Goal: Register for event/course

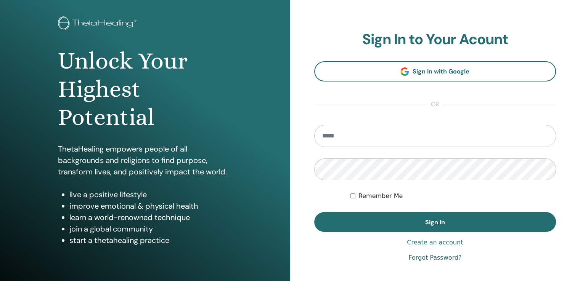
scroll to position [37, 0]
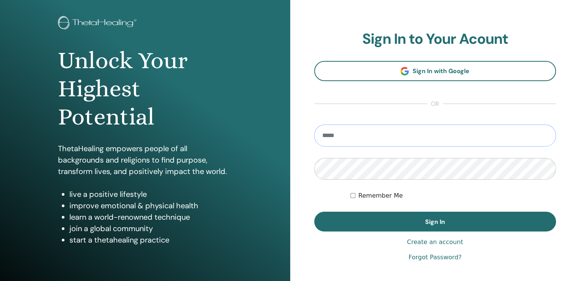
click at [391, 135] on input "email" at bounding box center [435, 136] width 242 height 22
type input "**********"
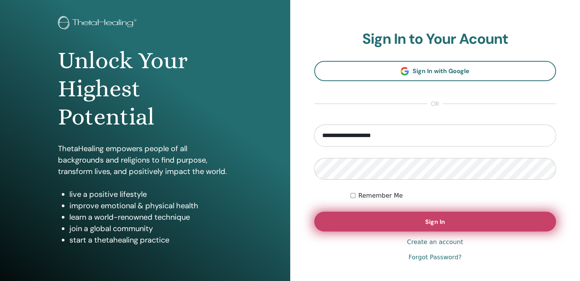
click at [391, 218] on button "Sign In" at bounding box center [435, 222] width 242 height 20
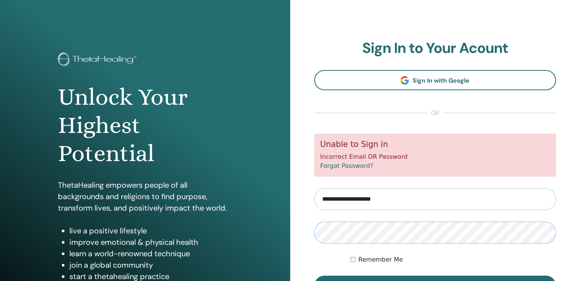
scroll to position [85, 0]
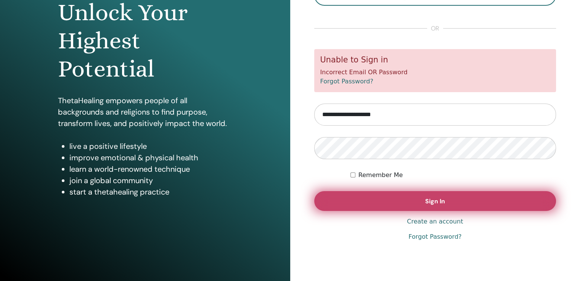
click at [393, 198] on button "Sign In" at bounding box center [435, 201] width 242 height 20
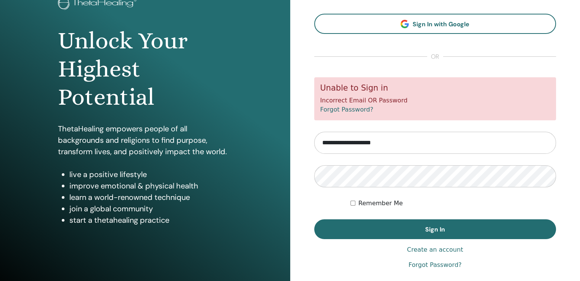
scroll to position [76, 0]
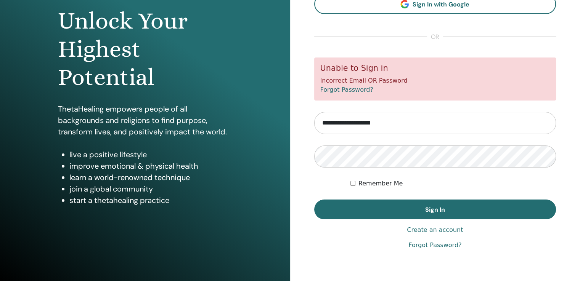
click at [341, 88] on link "Forgot Password?" at bounding box center [346, 89] width 53 height 7
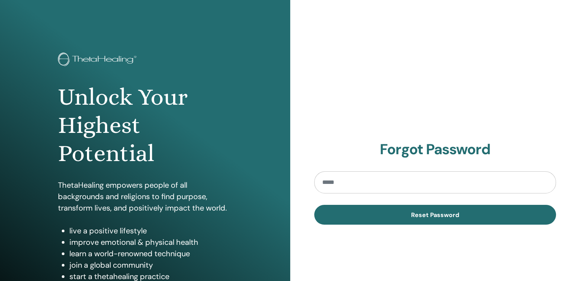
click at [344, 187] on input "email" at bounding box center [435, 183] width 242 height 22
type input "**********"
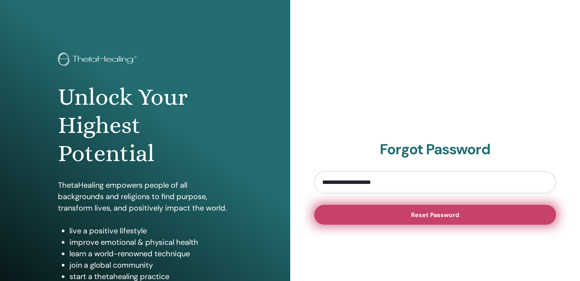
click at [406, 217] on button "Reset Password" at bounding box center [435, 215] width 242 height 20
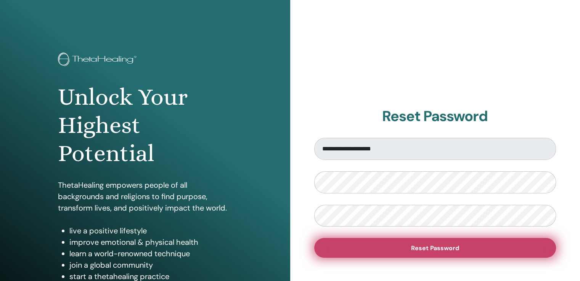
click at [390, 247] on button "Reset Password" at bounding box center [435, 248] width 242 height 20
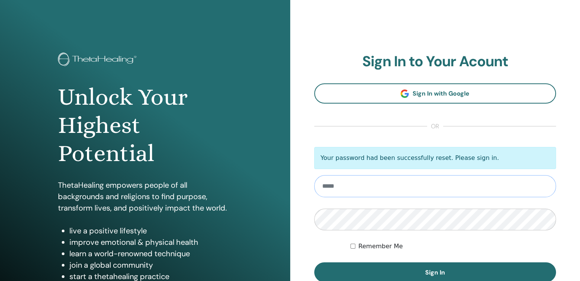
click at [401, 192] on input "email" at bounding box center [435, 186] width 242 height 22
type input "**********"
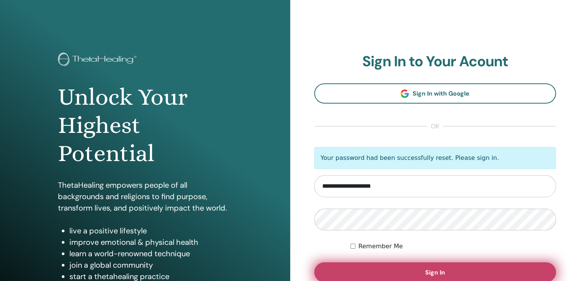
click at [392, 270] on button "Sign In" at bounding box center [435, 273] width 242 height 20
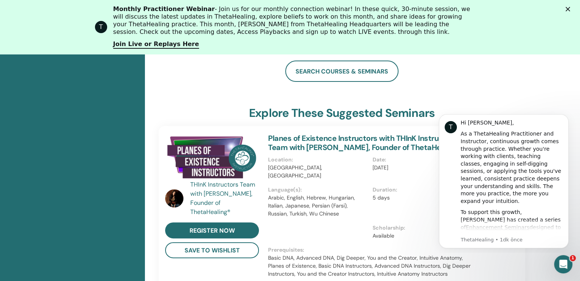
scroll to position [248, 0]
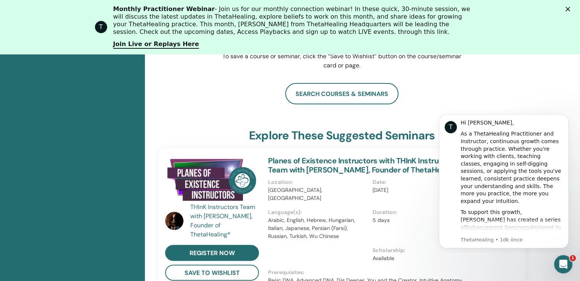
scroll to position [172, 0]
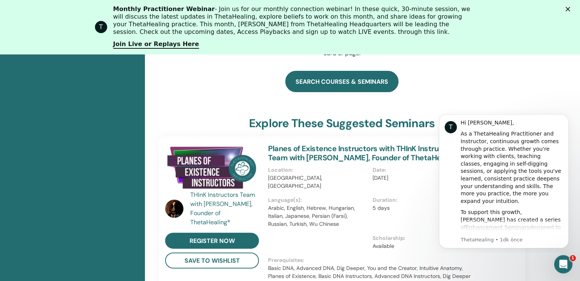
click at [371, 77] on link "search courses & seminars" at bounding box center [341, 81] width 113 height 21
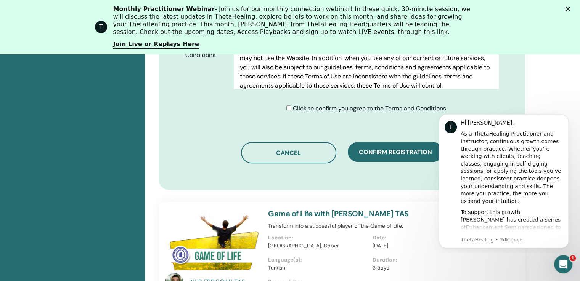
scroll to position [476, 0]
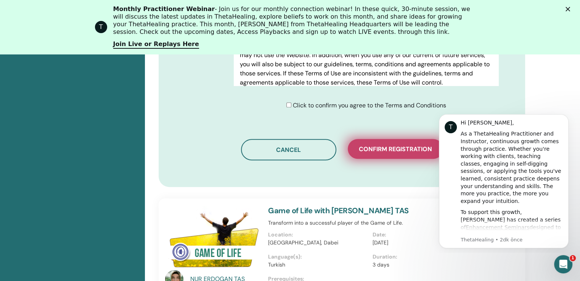
click at [384, 155] on button "Confirm registration" at bounding box center [395, 149] width 95 height 20
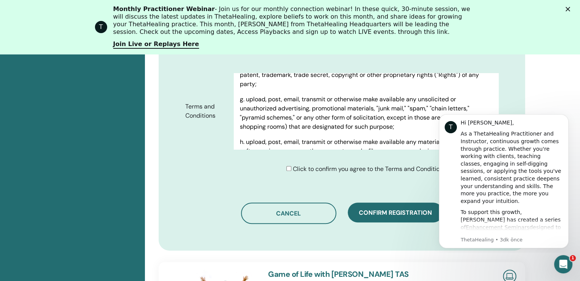
scroll to position [2172, 0]
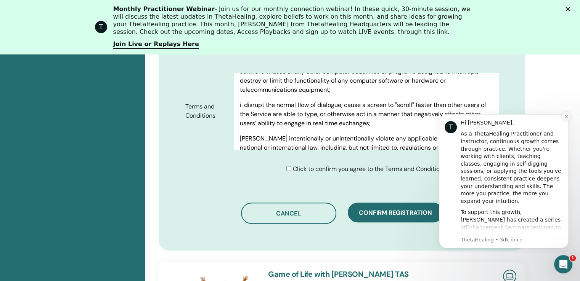
click at [566, 117] on icon "Dismiss notification" at bounding box center [565, 116] width 3 height 3
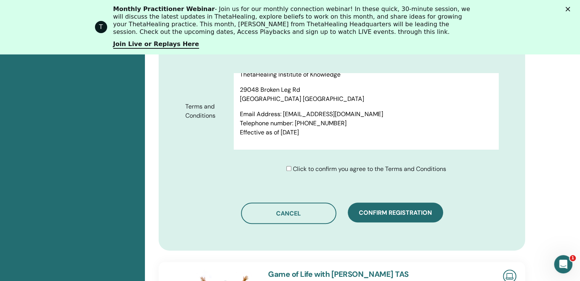
scroll to position [209, 0]
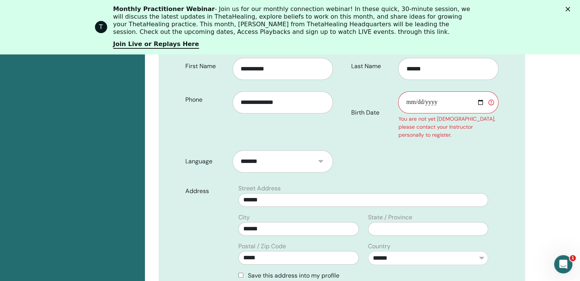
click at [449, 103] on input "Birth Date" at bounding box center [448, 102] width 100 height 22
type input "**********"
click at [452, 149] on form "**********" at bounding box center [342, 231] width 324 height 356
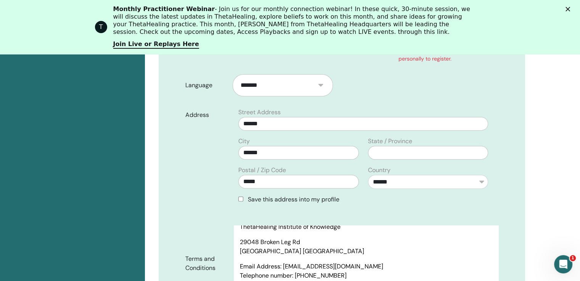
scroll to position [514, 0]
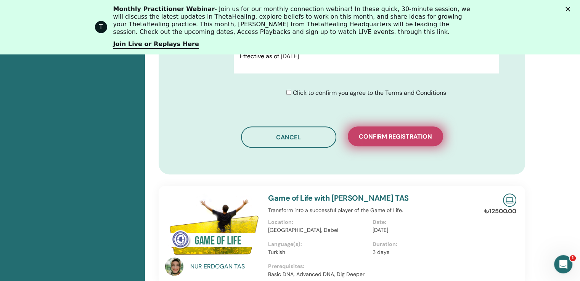
click at [399, 131] on button "Confirm registration" at bounding box center [395, 137] width 95 height 20
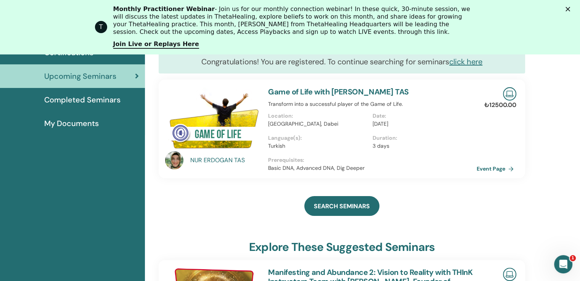
scroll to position [134, 0]
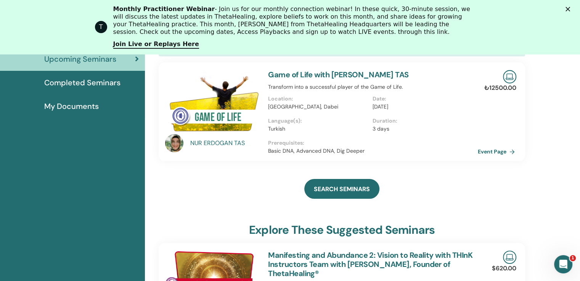
click at [495, 151] on link "Event Page" at bounding box center [498, 151] width 40 height 11
